Goal: Navigation & Orientation: Find specific page/section

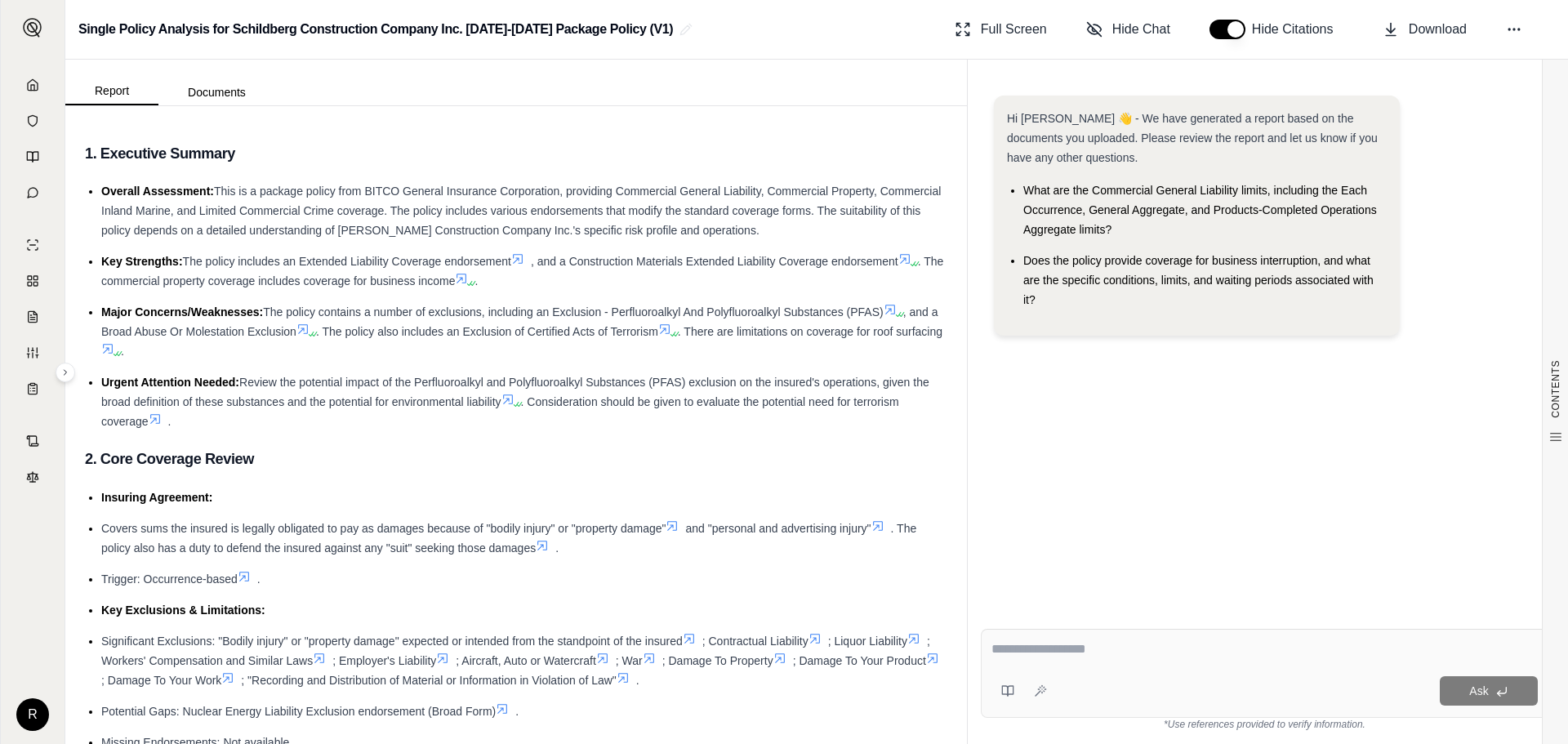
scroll to position [1380, 0]
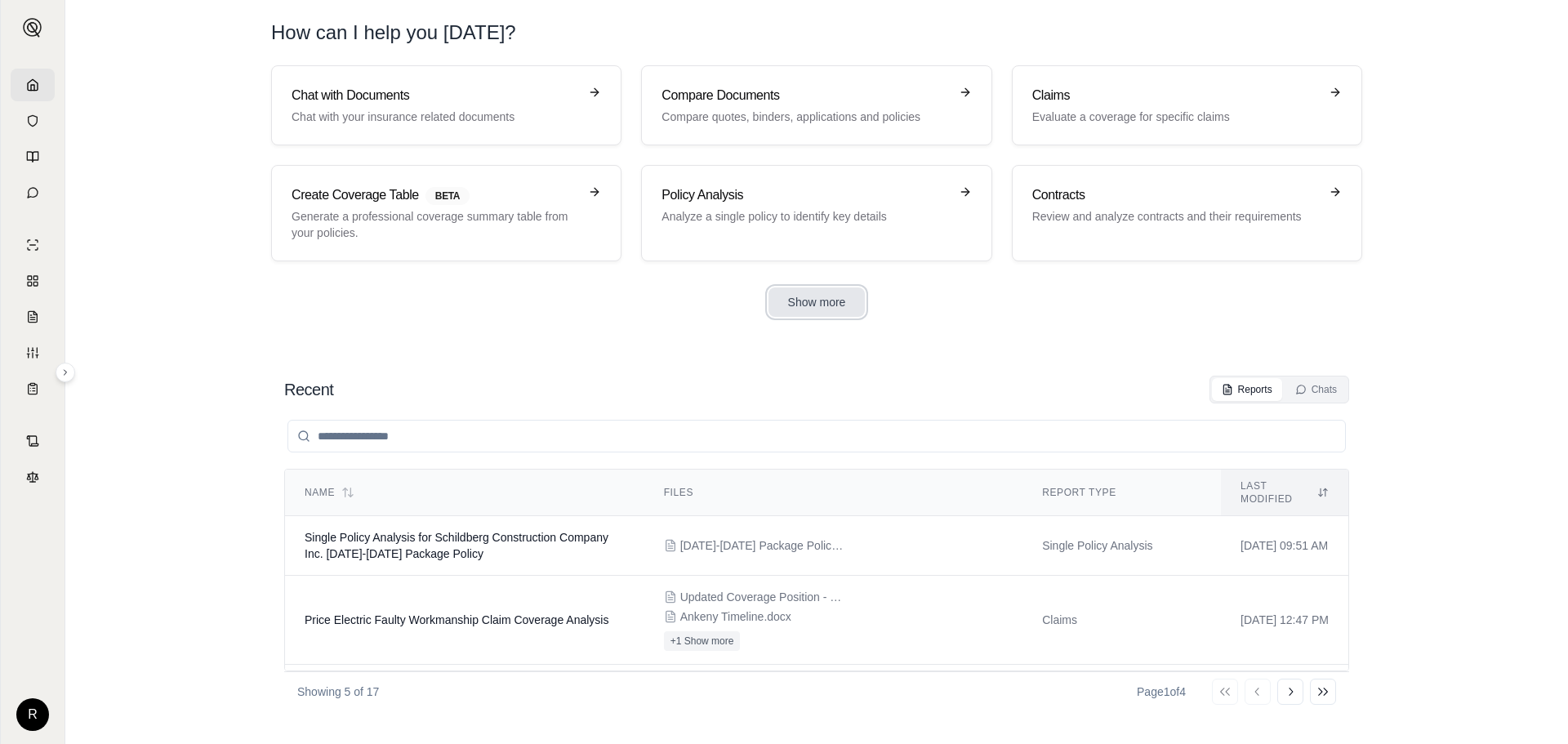
click at [815, 301] on button "Show more" at bounding box center [817, 302] width 97 height 30
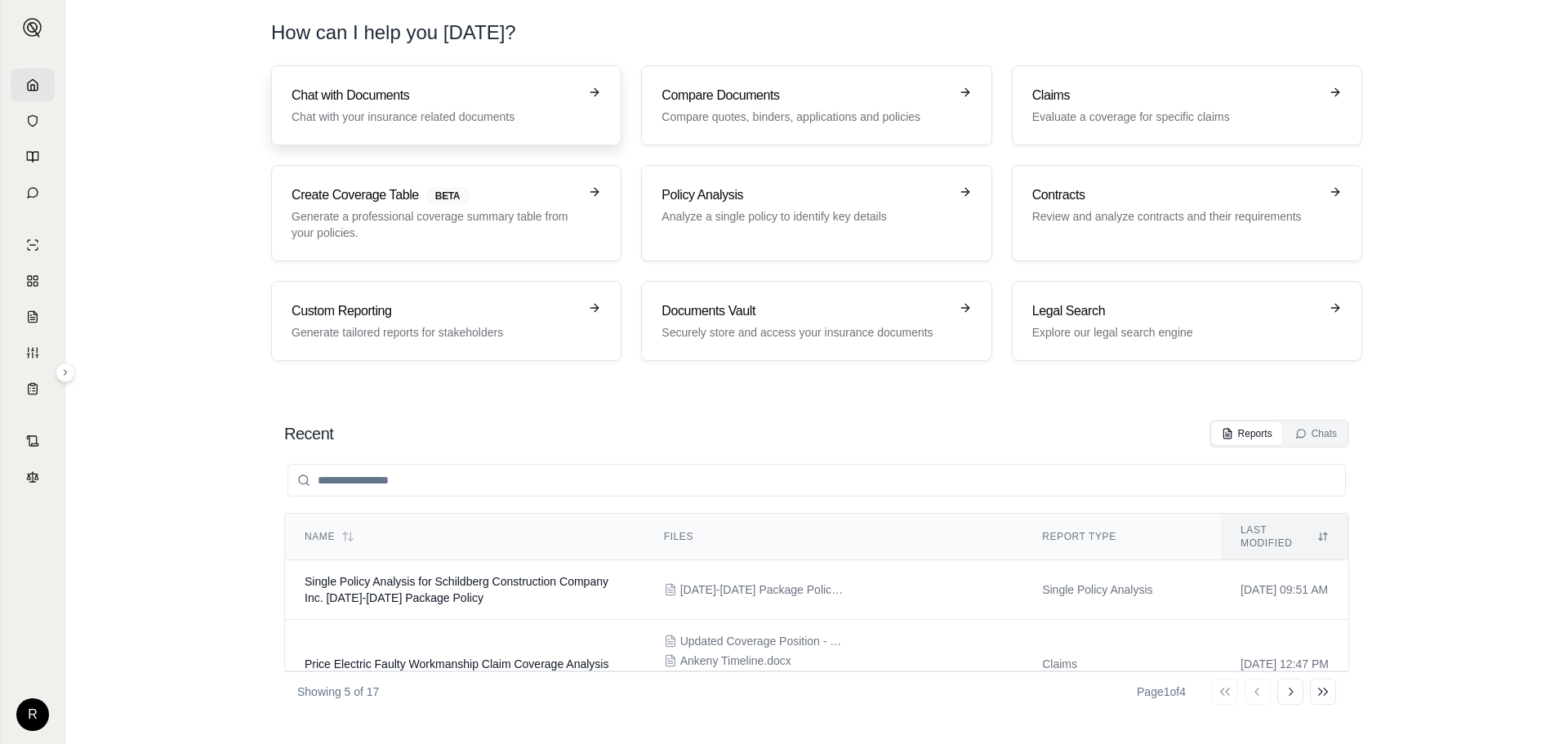
click at [600, 91] on icon at bounding box center [594, 92] width 13 height 13
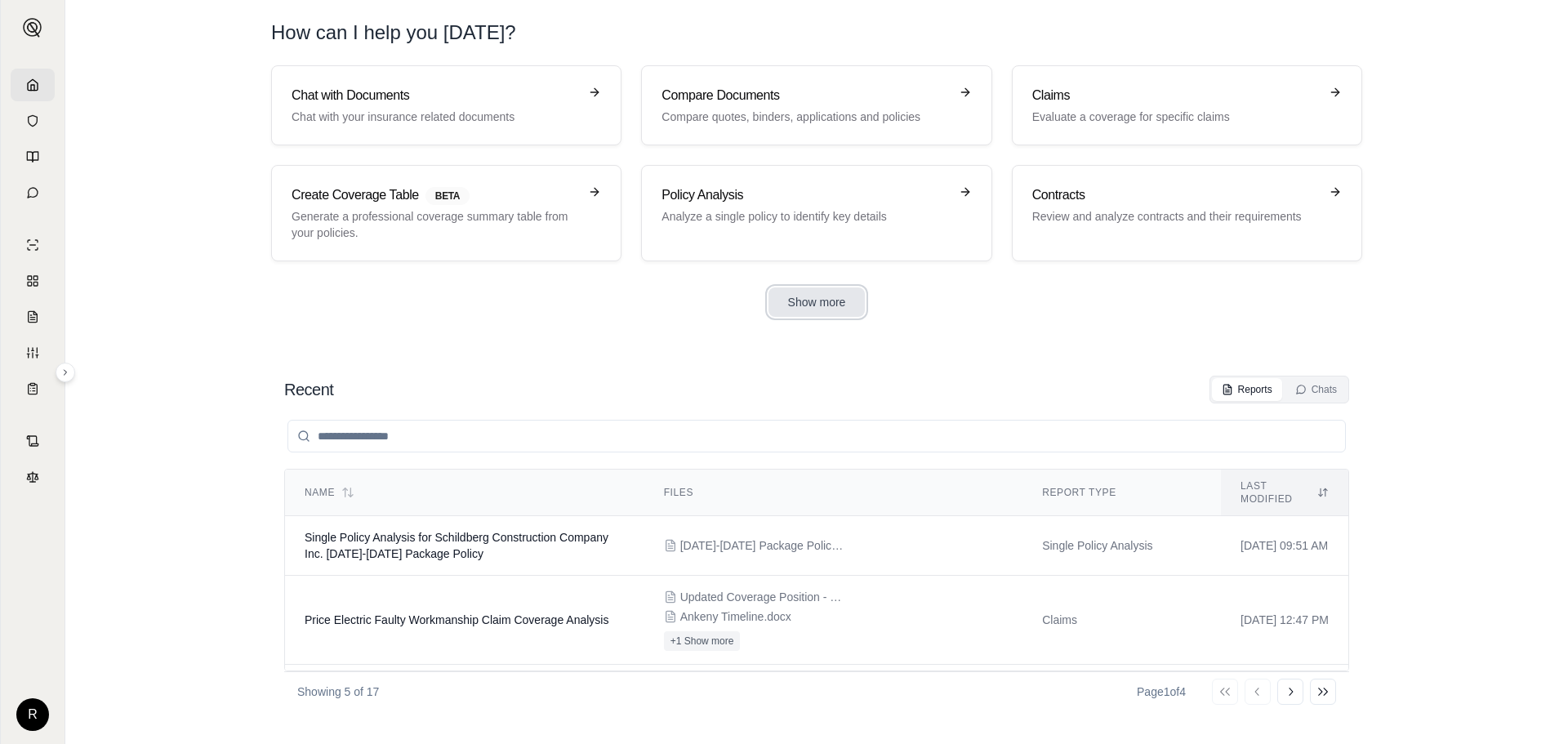
click at [820, 310] on button "Show more" at bounding box center [817, 302] width 97 height 30
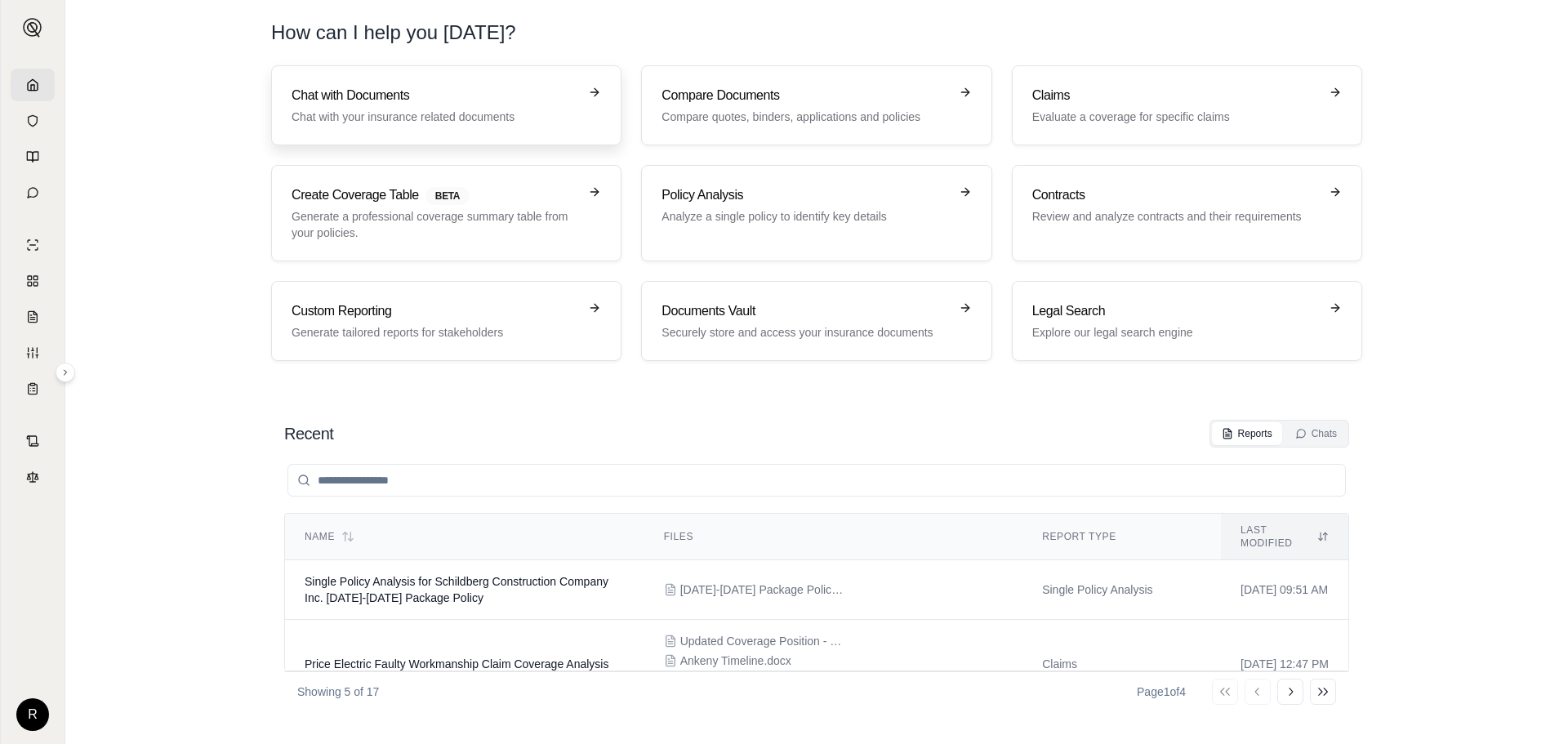
click at [464, 102] on h3 "Chat with Documents" at bounding box center [434, 95] width 287 height 20
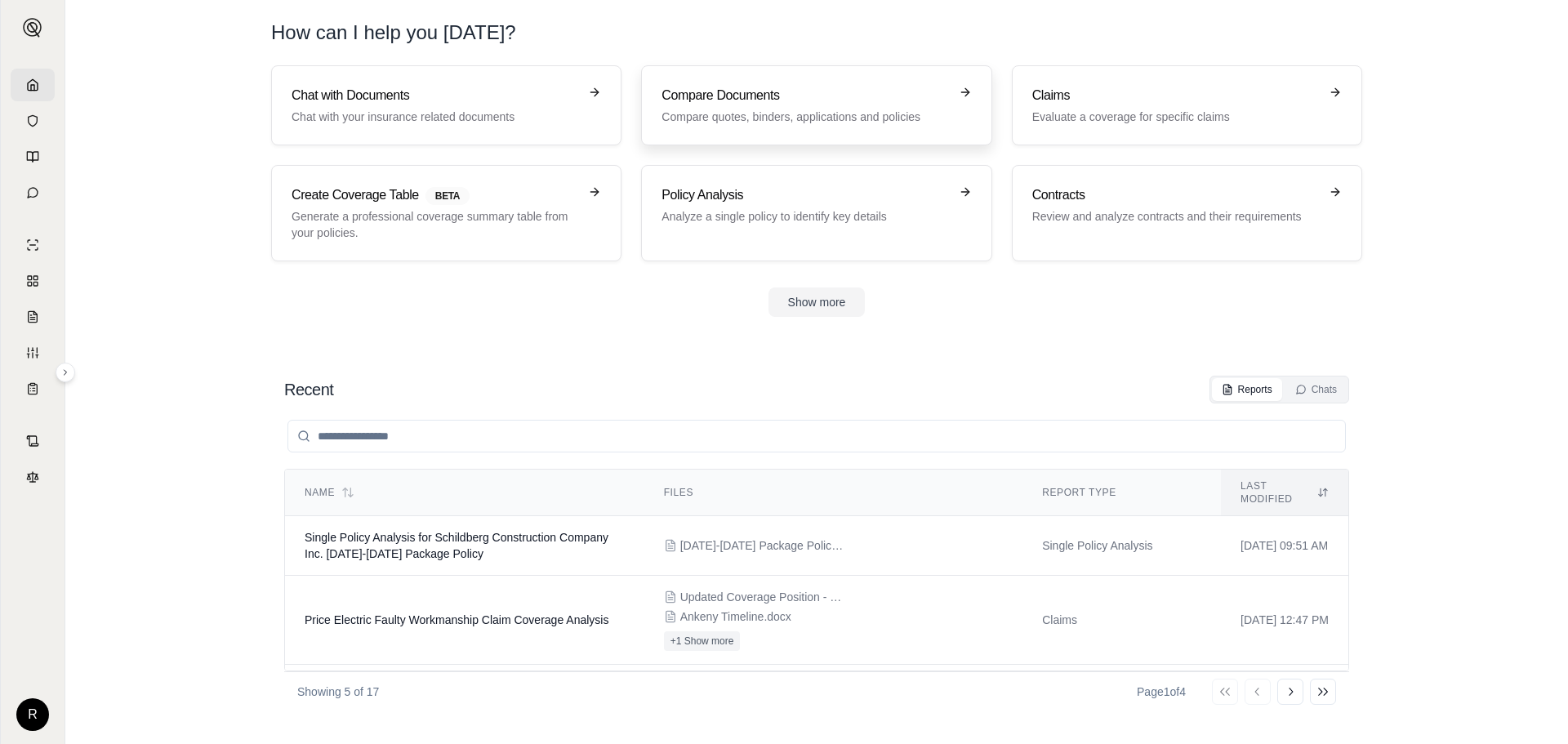
click at [813, 129] on link "Compare Documents Compare quotes, binders, applications and policies" at bounding box center [816, 105] width 351 height 80
click at [1066, 111] on p "Evaluate a coverage for specific claims" at bounding box center [1175, 117] width 287 height 16
click at [449, 199] on span "BETA" at bounding box center [447, 196] width 44 height 18
click at [804, 223] on p "Analyze a single policy to identify key details" at bounding box center [805, 217] width 287 height 16
click at [1123, 207] on div "Contracts Review and analyze contracts and their requirements" at bounding box center [1175, 205] width 287 height 40
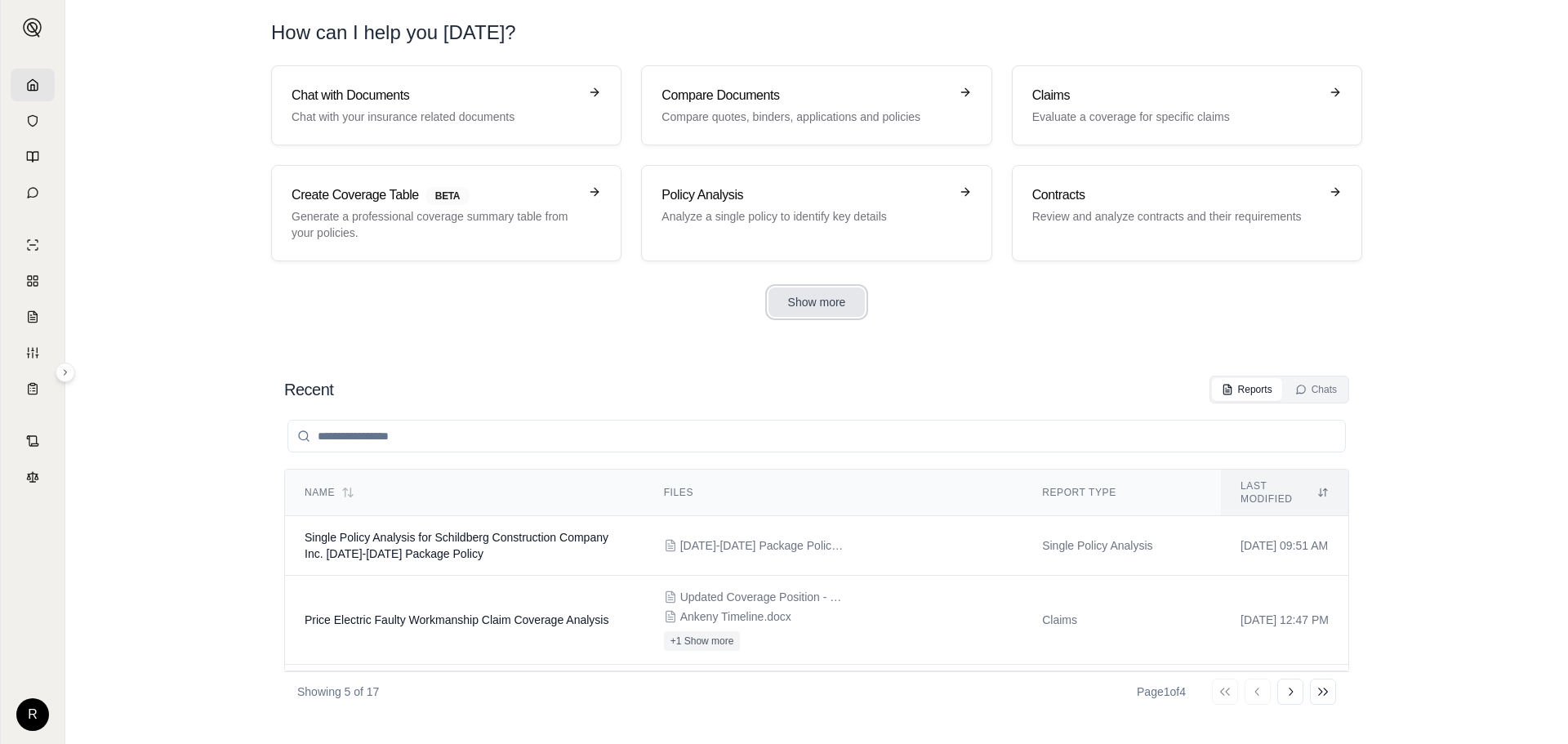
click at [781, 299] on button "Show more" at bounding box center [817, 302] width 97 height 30
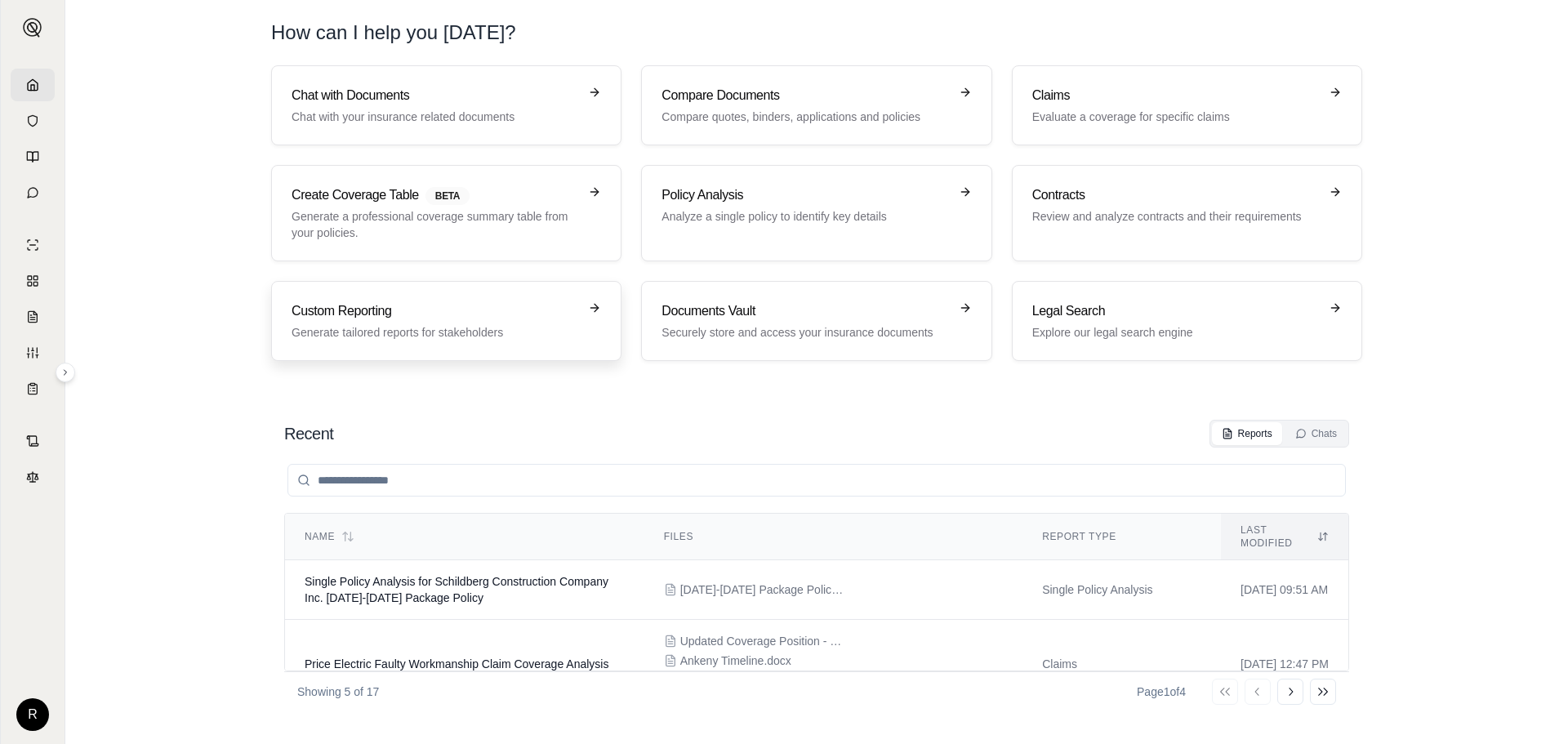
click at [459, 308] on h3 "Custom Reporting" at bounding box center [434, 311] width 287 height 20
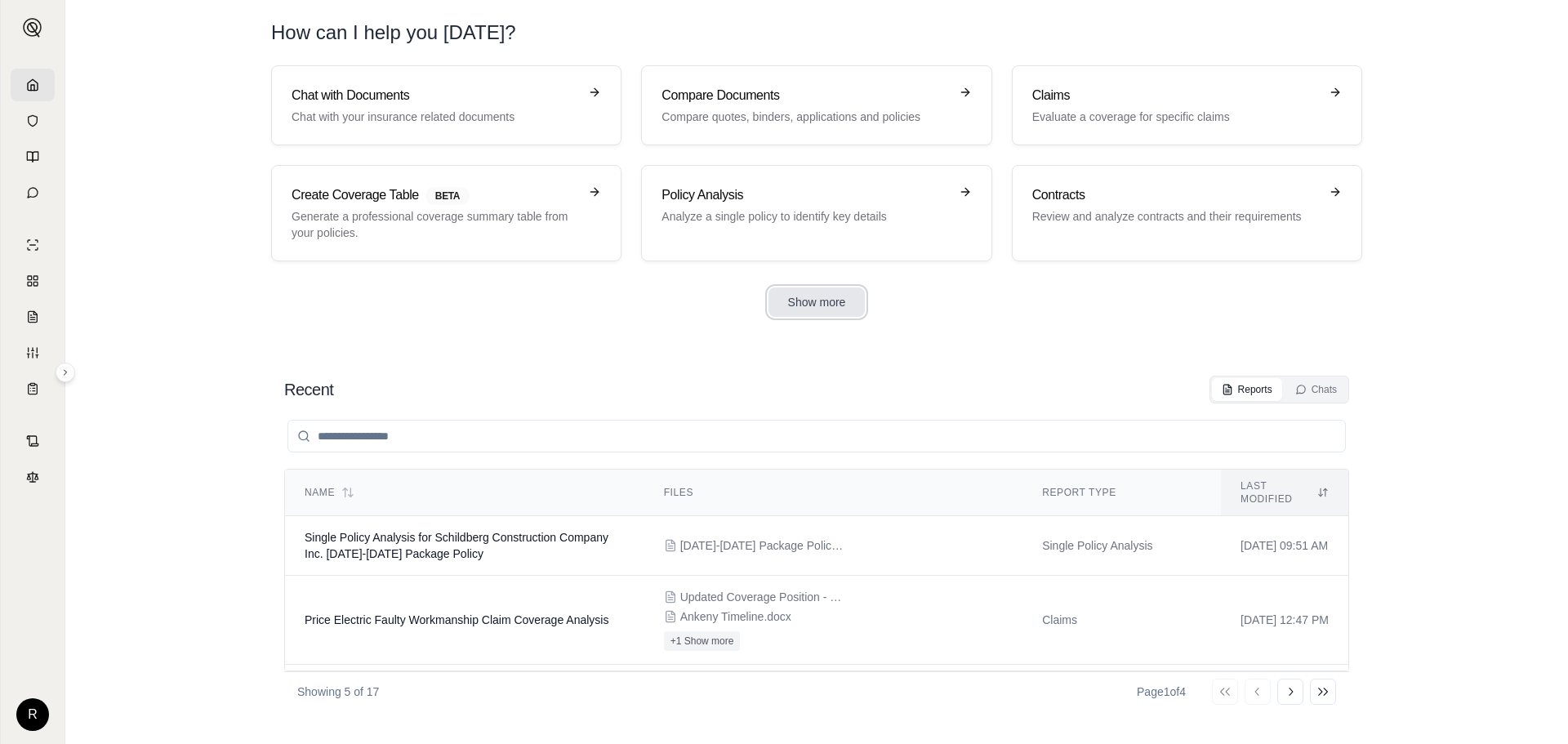
click at [785, 298] on button "Show more" at bounding box center [817, 302] width 97 height 30
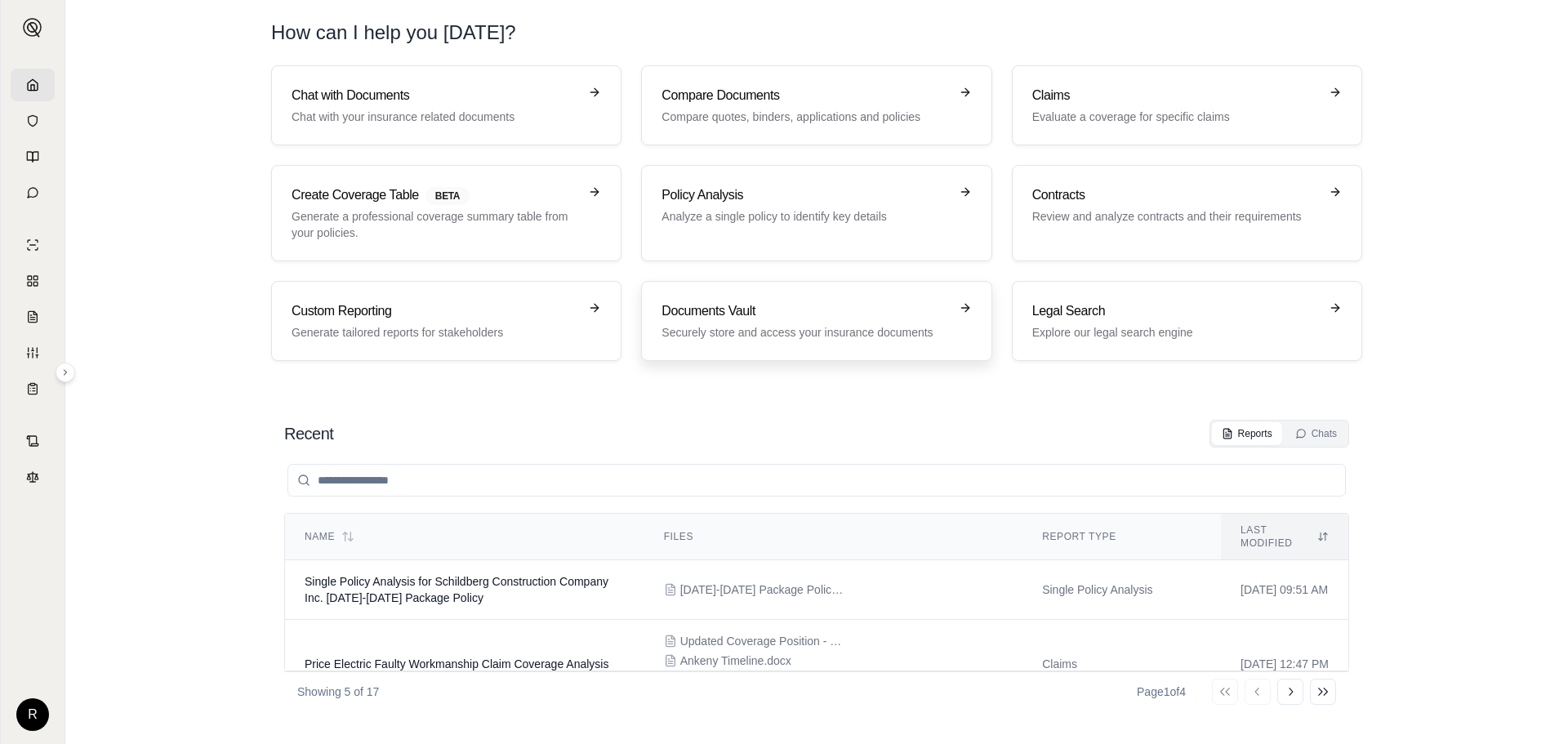
click at [746, 306] on h3 "Documents Vault" at bounding box center [805, 311] width 287 height 20
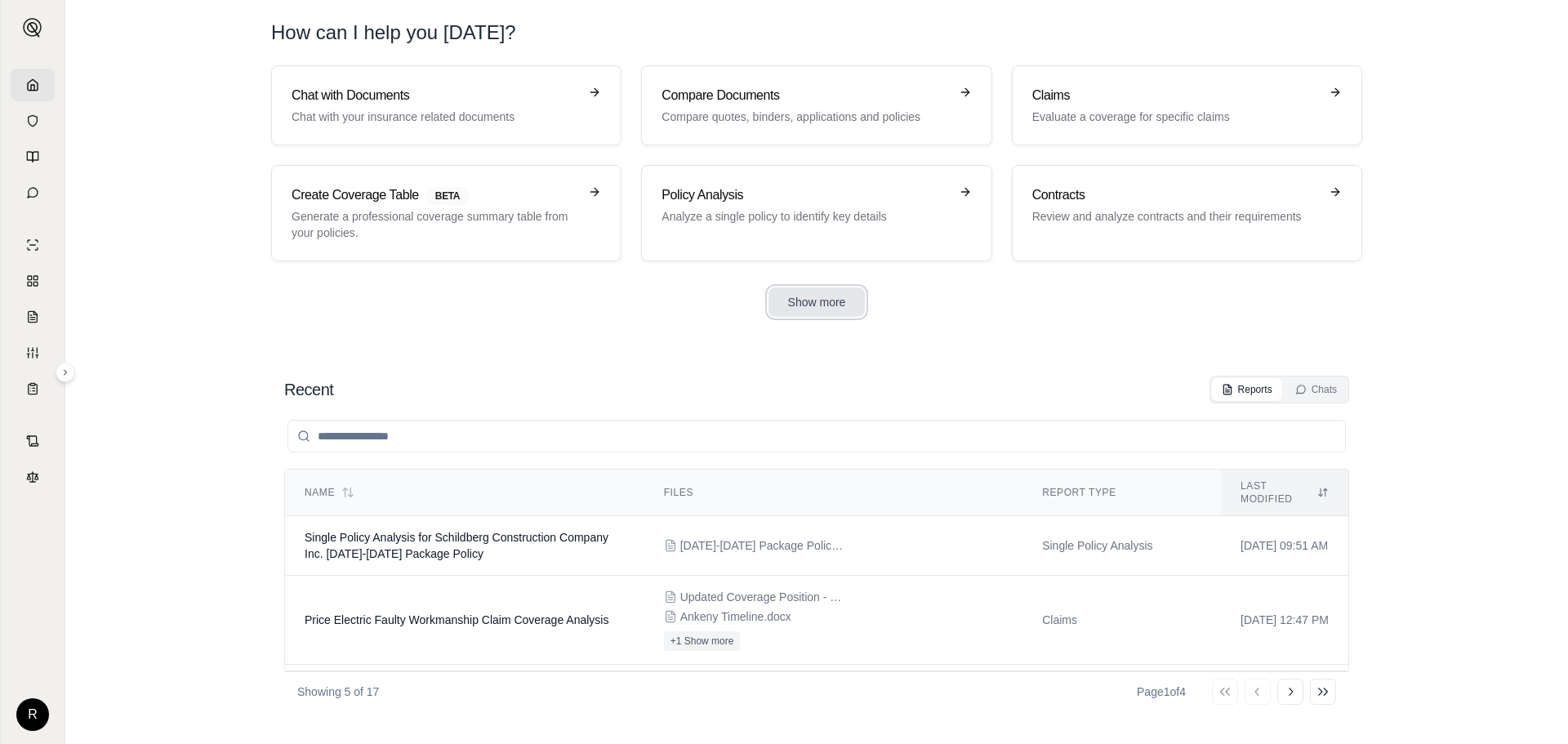
click at [824, 303] on button "Show more" at bounding box center [817, 302] width 97 height 30
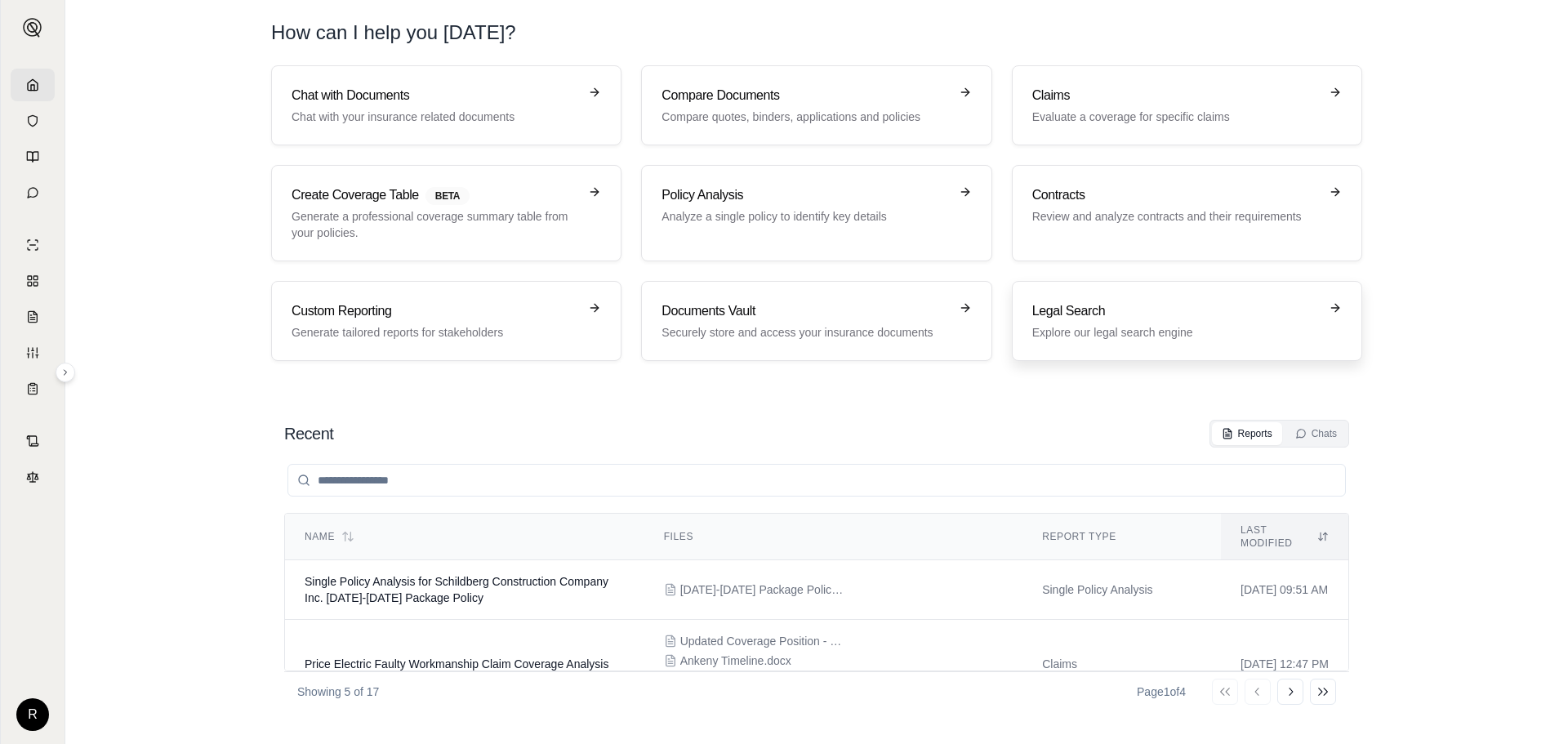
click at [1080, 319] on h3 "Legal Search" at bounding box center [1175, 311] width 287 height 20
click at [685, 337] on p "Securely store and access your insurance documents" at bounding box center [805, 332] width 287 height 16
